Goal: Transaction & Acquisition: Book appointment/travel/reservation

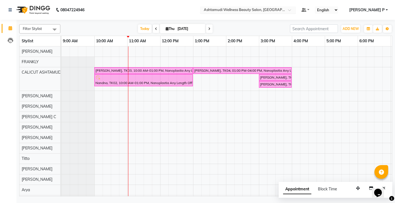
click at [295, 11] on span at bounding box center [291, 11] width 7 height 5
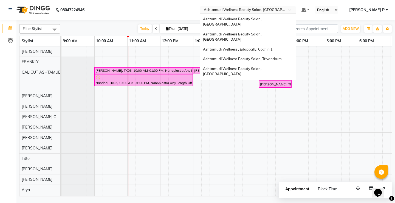
scroll to position [43, 0]
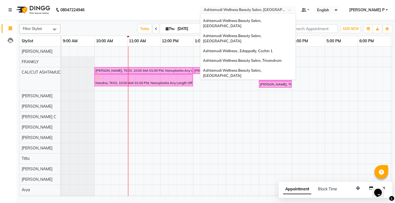
click at [261, 83] on span "Ashtamudi Welness Beauty Salon, [GEOGRAPHIC_DATA]" at bounding box center [232, 88] width 58 height 10
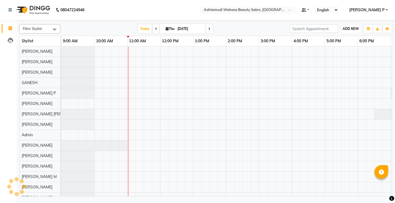
click at [353, 27] on span "ADD NEW" at bounding box center [351, 29] width 16 height 4
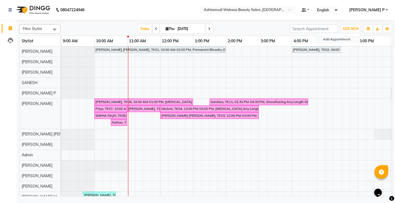
click at [348, 39] on button "Add Appointment" at bounding box center [338, 39] width 43 height 7
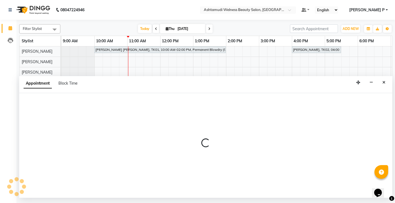
select select "600"
select select "tentative"
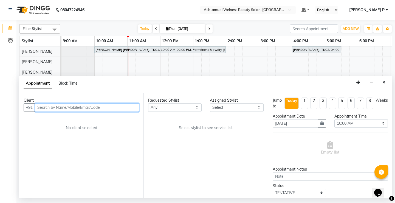
click at [42, 109] on input "text" at bounding box center [87, 107] width 104 height 9
paste input "8078411044"
type input "8078411044"
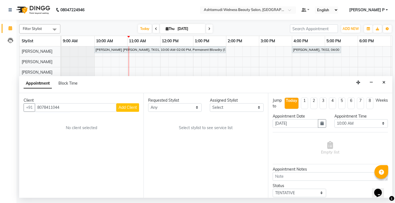
click at [118, 109] on span "Add Client" at bounding box center [127, 107] width 18 height 5
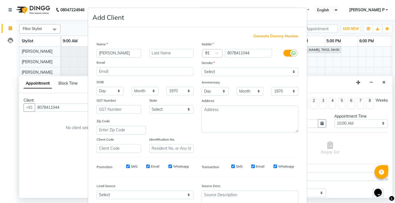
type input "ANUSREE"
click at [216, 71] on select "Select Male Female Other Prefer Not To Say" at bounding box center [250, 71] width 97 height 9
select select "female"
click at [202, 67] on select "Select Male Female Other Prefer Not To Say" at bounding box center [250, 71] width 97 height 9
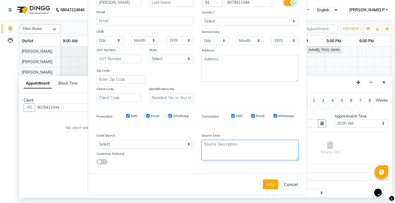
click at [237, 150] on textarea at bounding box center [250, 150] width 97 height 20
type textarea "TELECALLING"
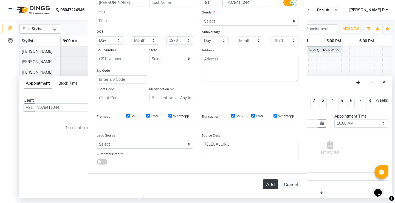
click at [265, 184] on button "Add" at bounding box center [270, 184] width 15 height 10
type input "80******44"
select select
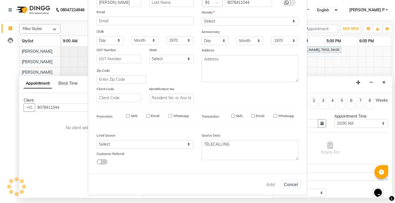
select select
checkbox input "false"
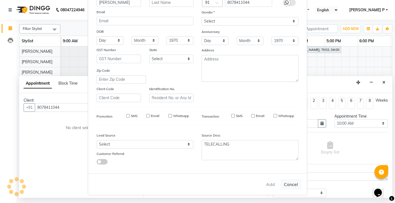
checkbox input "false"
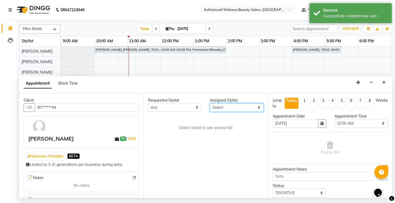
click at [260, 107] on select "Select ADITHYA TAMANG Admin ALTHAF Anitha ATHIRA SANAL BETZA M BINU DEVIKA GANE…" at bounding box center [236, 107] width 53 height 9
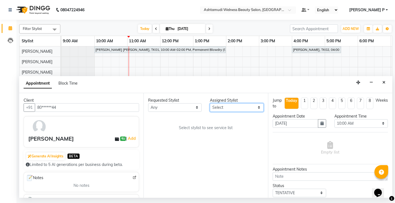
select select "25976"
click at [210, 103] on select "Select ADITHYA TAMANG Admin ALTHAF Anitha ATHIRA SANAL BETZA M BINU DEVIKA GANE…" at bounding box center [236, 107] width 53 height 9
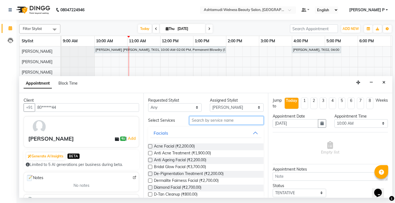
click at [193, 121] on input "text" at bounding box center [226, 120] width 74 height 9
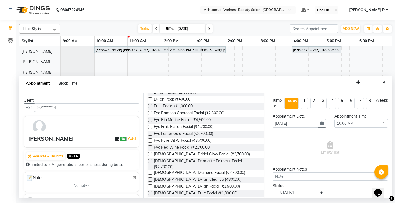
scroll to position [93, 0]
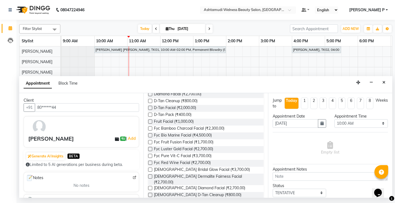
click at [150, 121] on label at bounding box center [150, 121] width 4 height 4
click at [150, 121] on input "checkbox" at bounding box center [150, 122] width 4 height 4
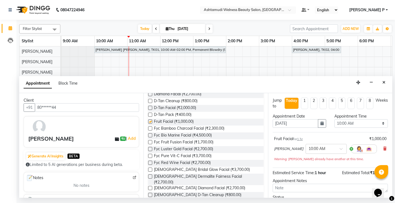
checkbox input "false"
click at [318, 125] on button "button" at bounding box center [322, 123] width 8 height 9
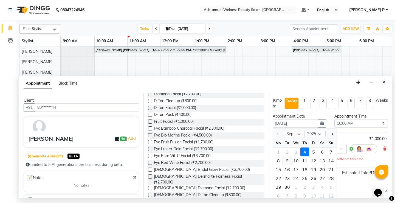
click at [287, 160] on div "9" at bounding box center [287, 160] width 9 height 9
type input "09-09-2025"
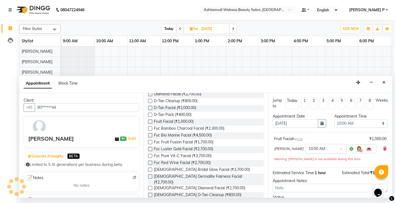
scroll to position [0, 64]
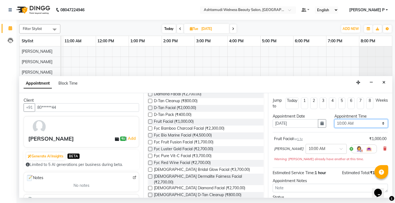
click at [378, 125] on select "Select 10:00 AM 10:15 AM 10:30 AM 10:45 AM 11:00 AM 11:15 AM 11:30 AM 11:45 AM …" at bounding box center [360, 123] width 53 height 9
select select "660"
click at [334, 119] on select "Select 10:00 AM 10:15 AM 10:30 AM 10:45 AM 11:00 AM 11:15 AM 11:30 AM 11:45 AM …" at bounding box center [360, 123] width 53 height 9
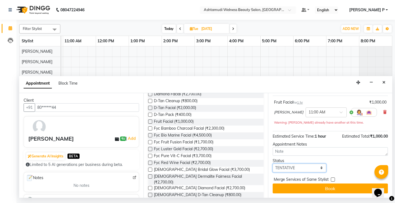
drag, startPoint x: 309, startPoint y: 167, endPoint x: 305, endPoint y: 171, distance: 5.2
click at [309, 167] on select "Select TENTATIVE CONFIRM UPCOMING" at bounding box center [299, 167] width 53 height 9
select select "confirm booking"
click at [273, 163] on select "Select TENTATIVE CONFIRM UPCOMING" at bounding box center [299, 167] width 53 height 9
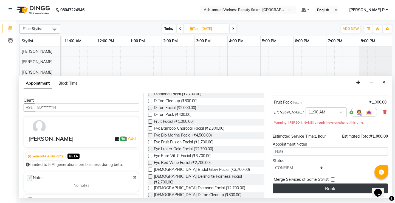
click at [318, 189] on button "Book" at bounding box center [330, 188] width 115 height 10
